Goal: Use online tool/utility: Utilize a website feature to perform a specific function

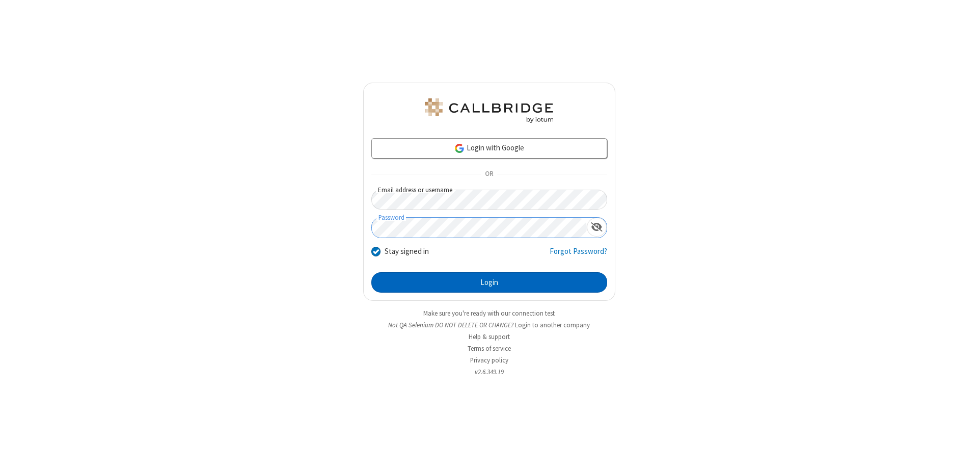
click at [489, 282] on button "Login" at bounding box center [489, 282] width 236 height 20
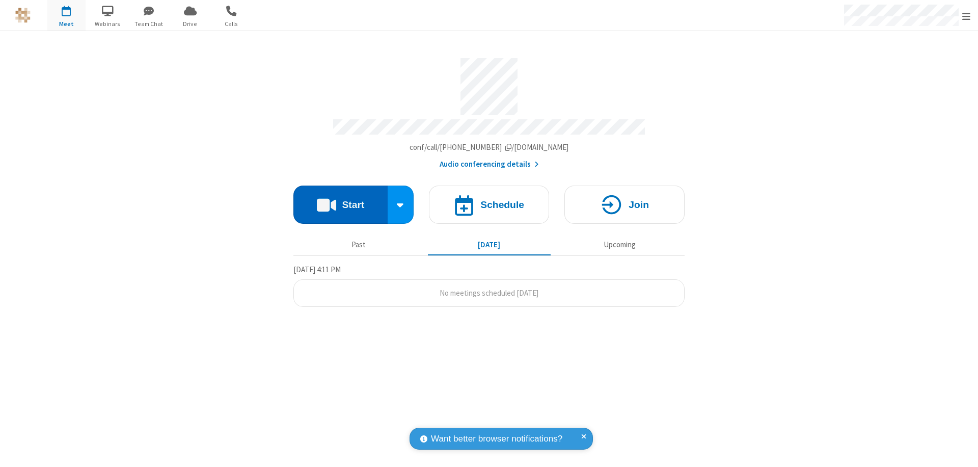
click at [340, 200] on button "Start" at bounding box center [340, 204] width 94 height 38
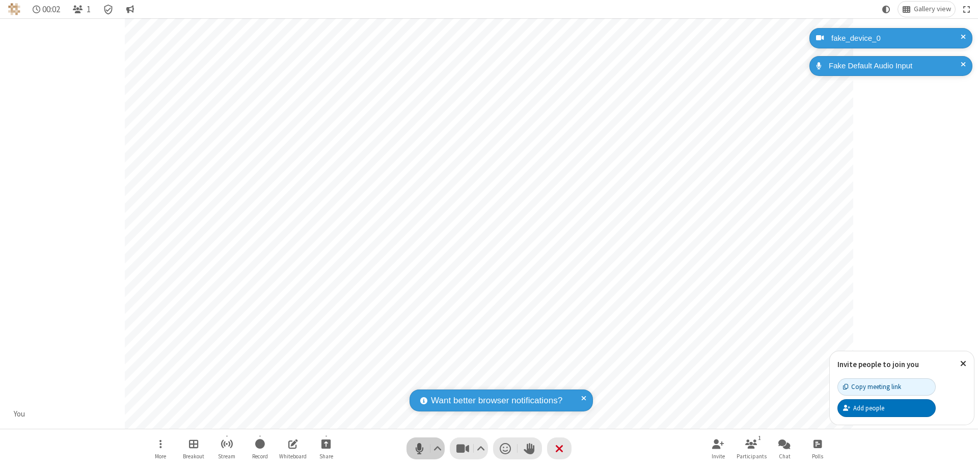
click at [419, 448] on span "Mute (⌘+Shift+A)" at bounding box center [419, 448] width 15 height 15
click at [419, 448] on span "Unmute (⌘+Shift+A)" at bounding box center [419, 448] width 15 height 15
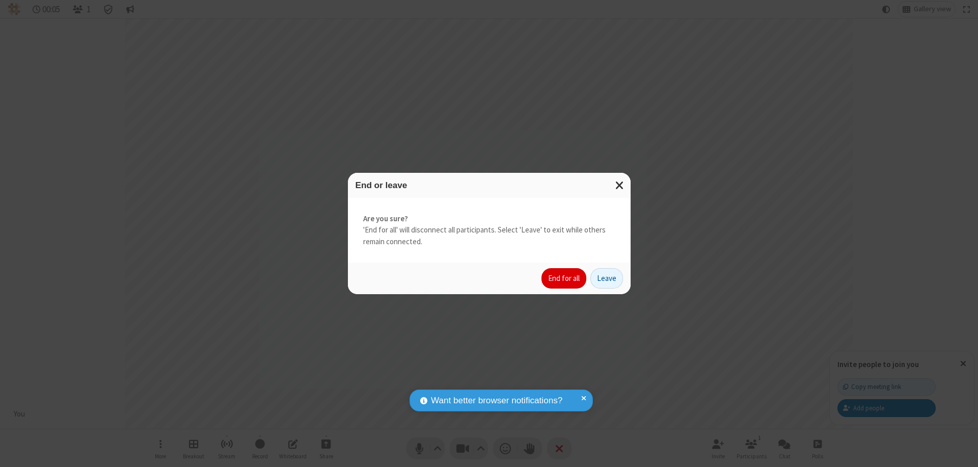
click at [564, 278] on button "End for all" at bounding box center [563, 278] width 45 height 20
